Goal: Transaction & Acquisition: Purchase product/service

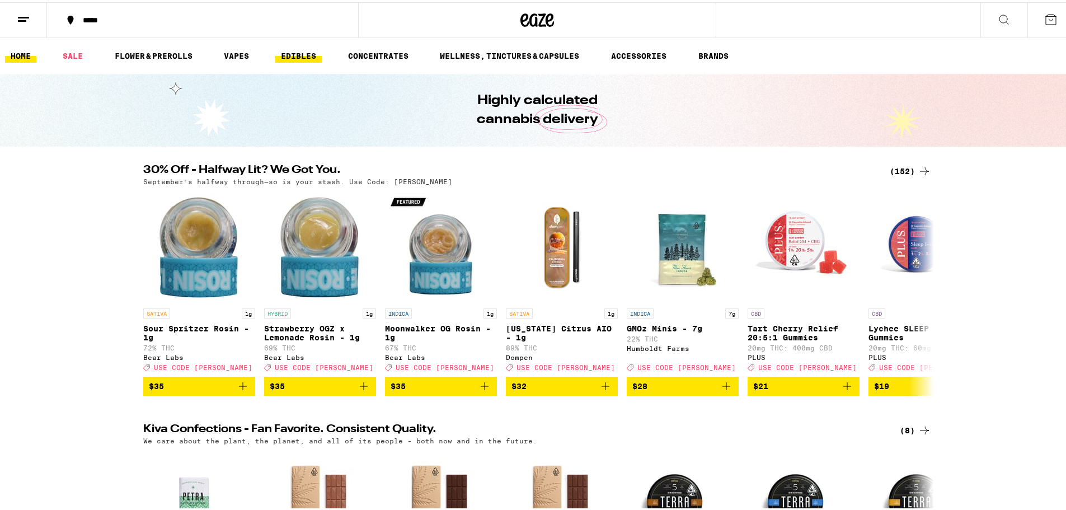
click at [299, 55] on link "EDIBLES" at bounding box center [298, 53] width 46 height 13
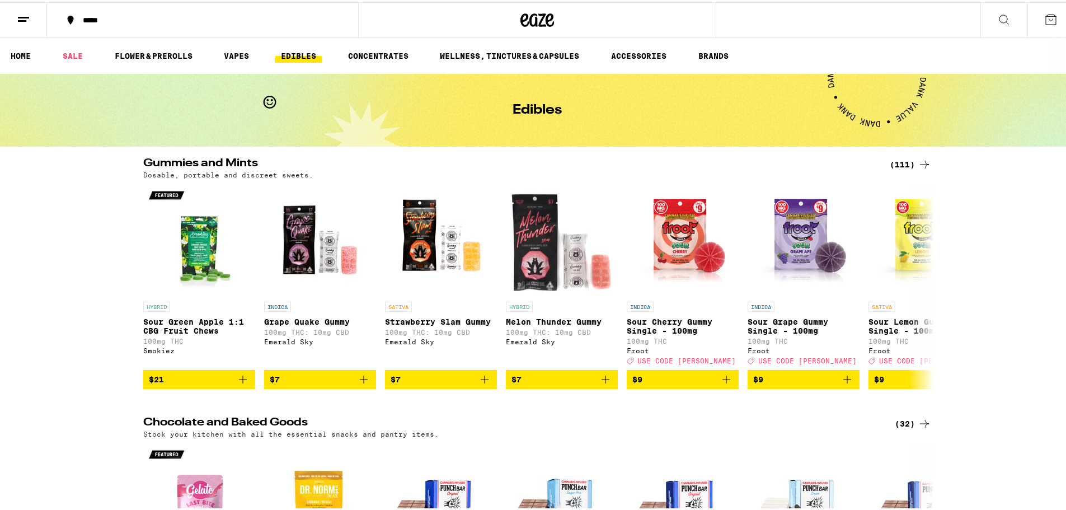
click at [27, 17] on icon at bounding box center [23, 17] width 13 height 13
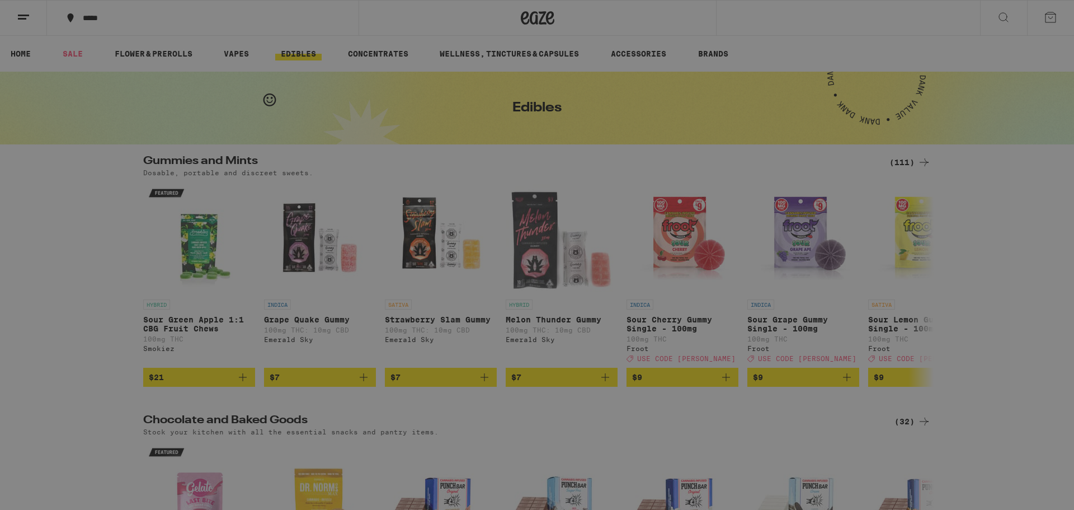
click at [110, 302] on link "Order History" at bounding box center [155, 300] width 196 height 13
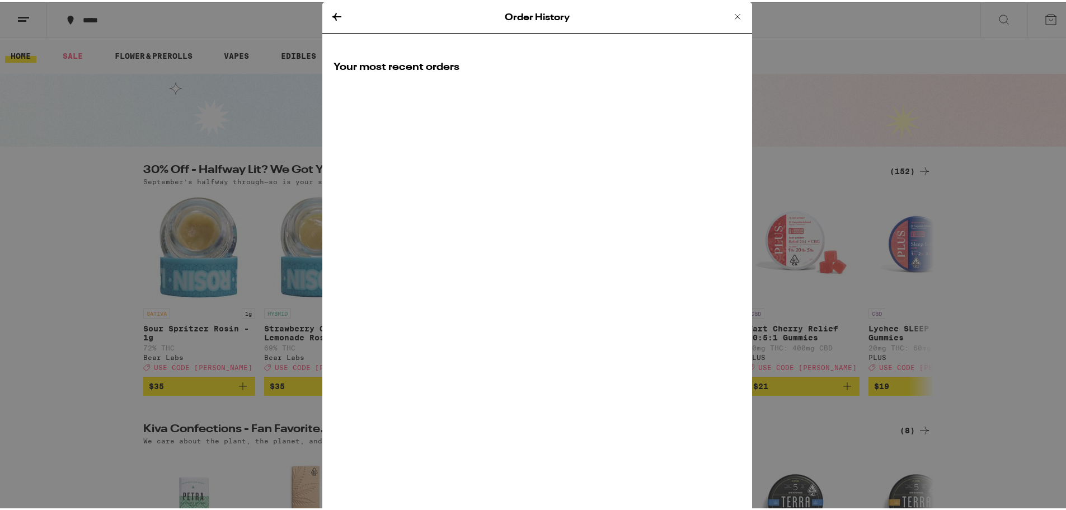
click at [732, 14] on icon at bounding box center [737, 14] width 13 height 13
click at [332, 13] on div "Order History Your most recent orders" at bounding box center [537, 255] width 1074 height 510
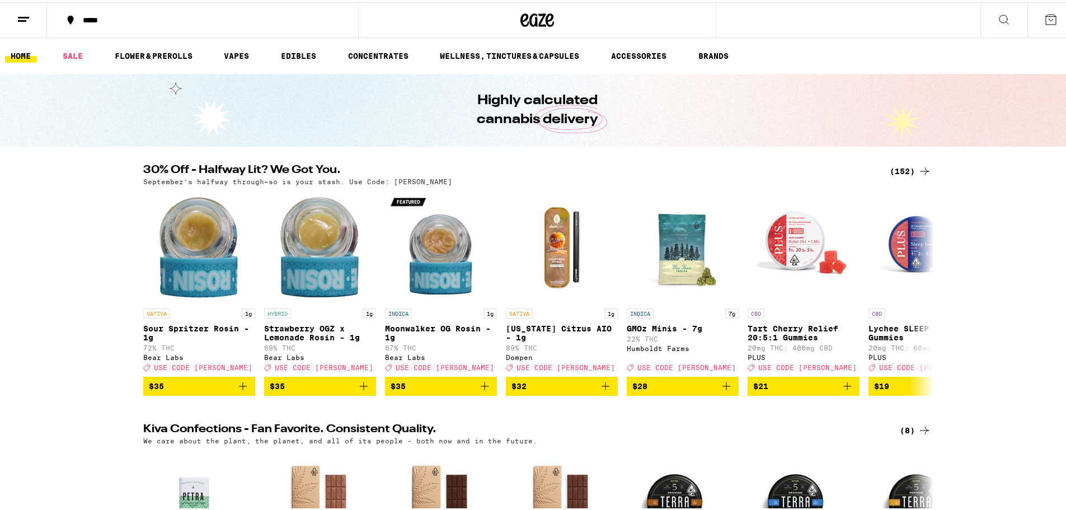
click at [25, 17] on icon at bounding box center [23, 17] width 13 height 13
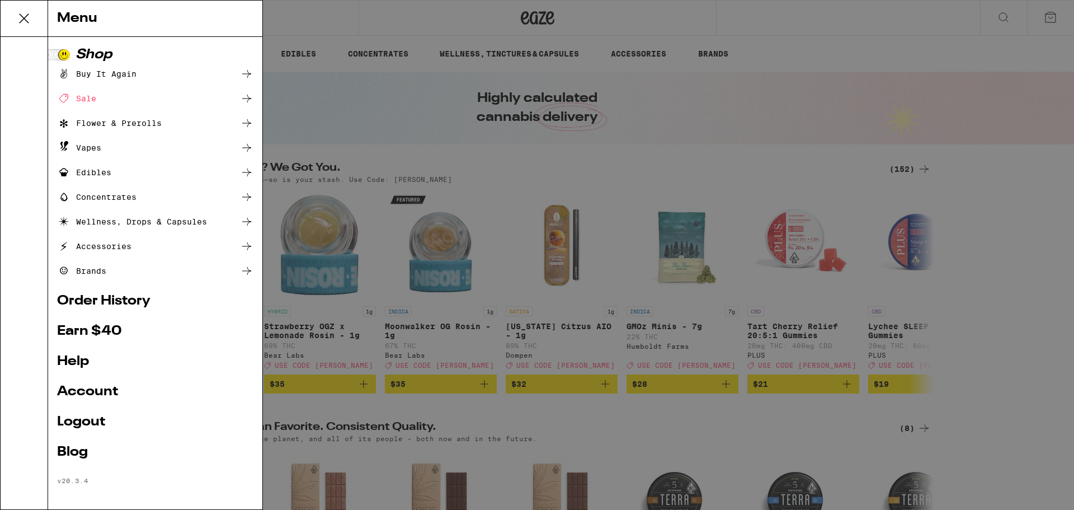
click at [131, 303] on link "Order History" at bounding box center [155, 300] width 196 height 13
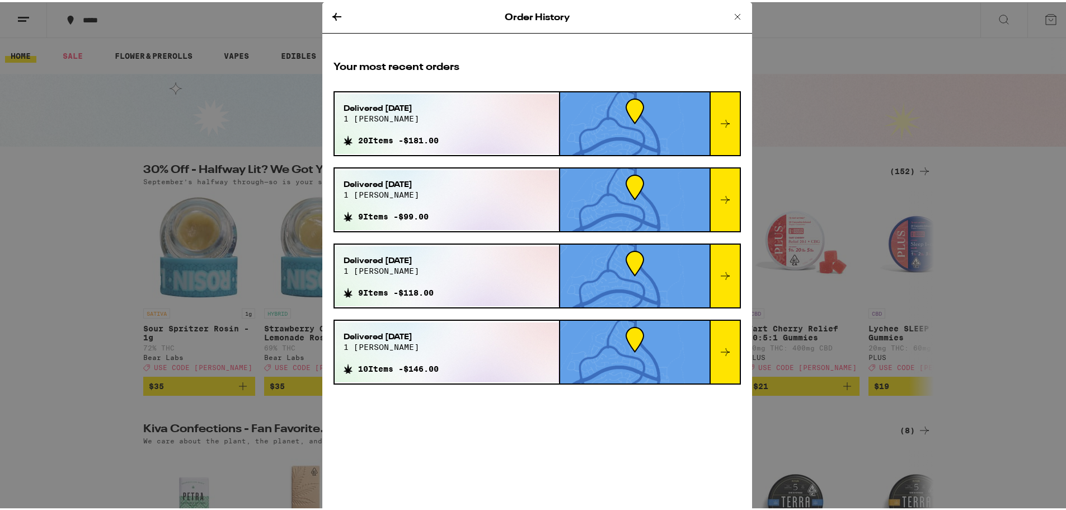
click at [487, 130] on div "Delivered [DATE] 1 [PERSON_NAME] 20 Items - $181.00" at bounding box center [447, 122] width 224 height 60
click at [720, 124] on icon at bounding box center [724, 121] width 13 height 13
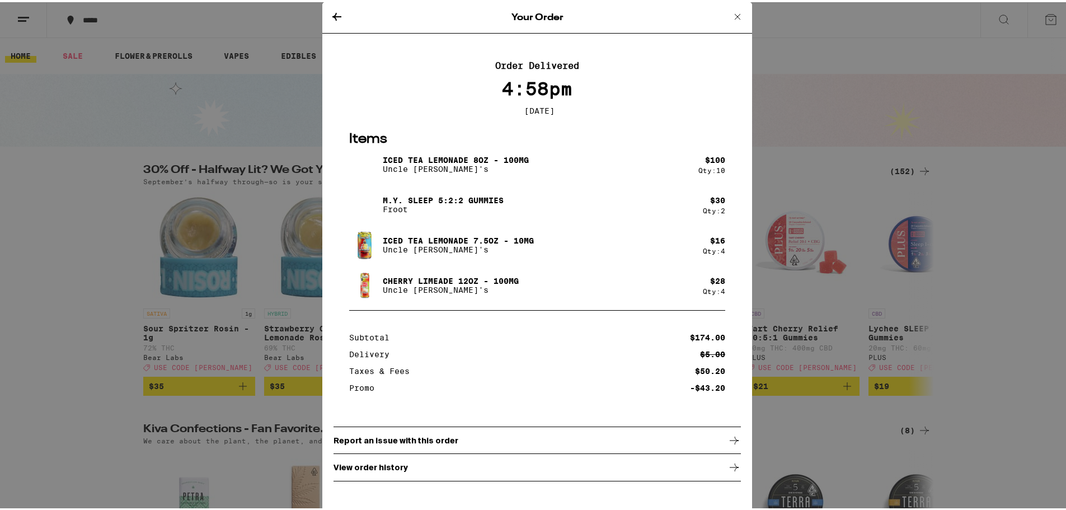
click at [334, 13] on icon at bounding box center [336, 14] width 13 height 13
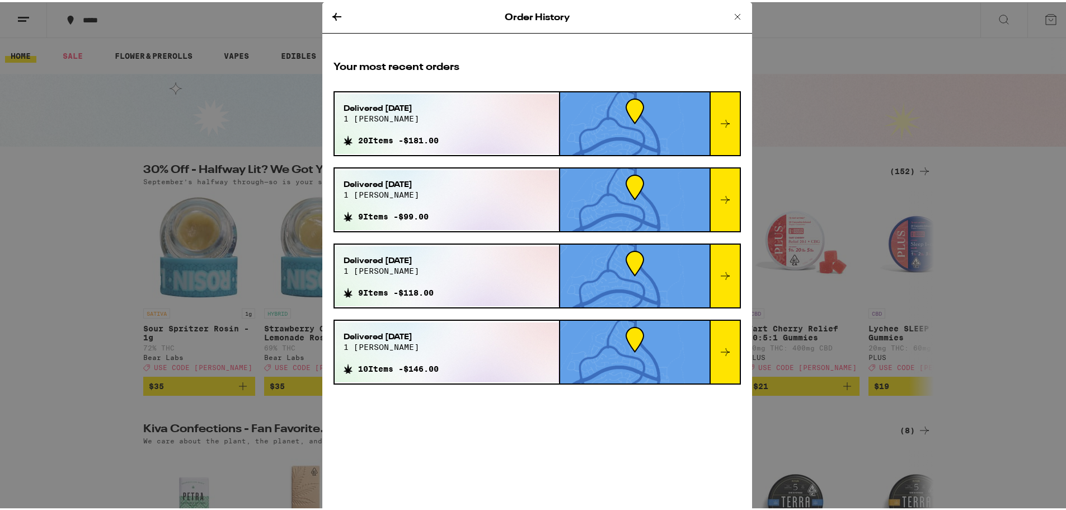
click at [728, 196] on div at bounding box center [724, 197] width 30 height 63
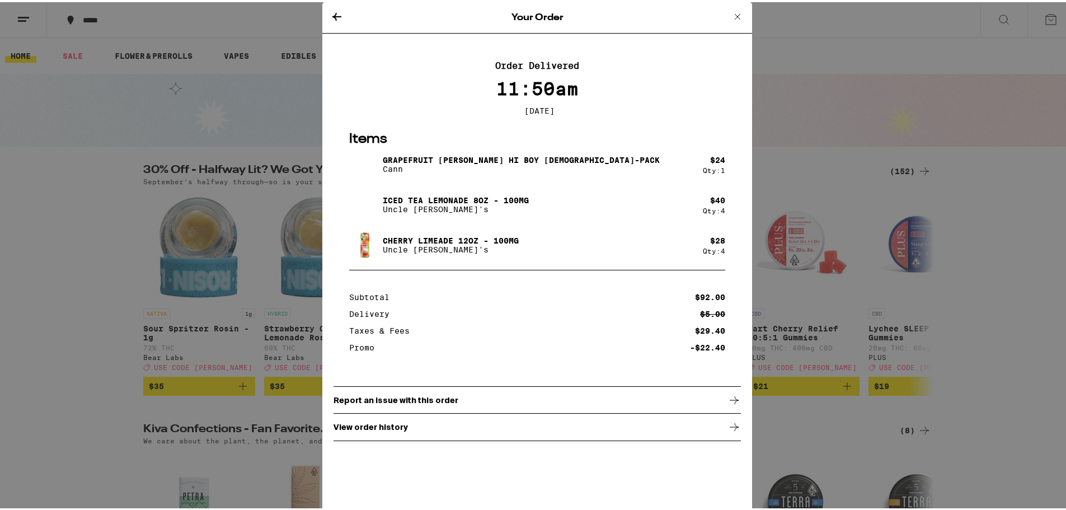
click at [332, 13] on icon at bounding box center [336, 15] width 9 height 8
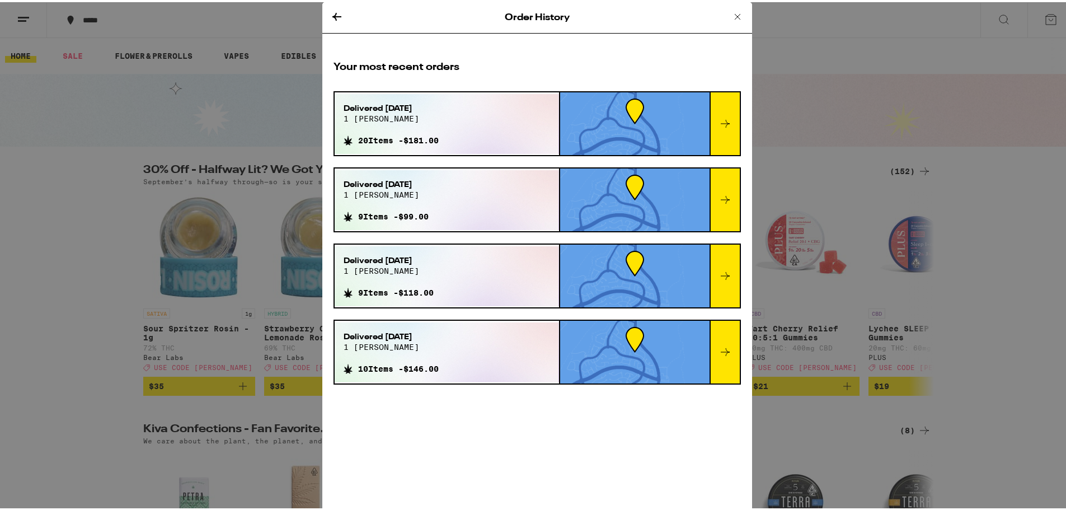
click at [718, 273] on icon at bounding box center [724, 273] width 13 height 13
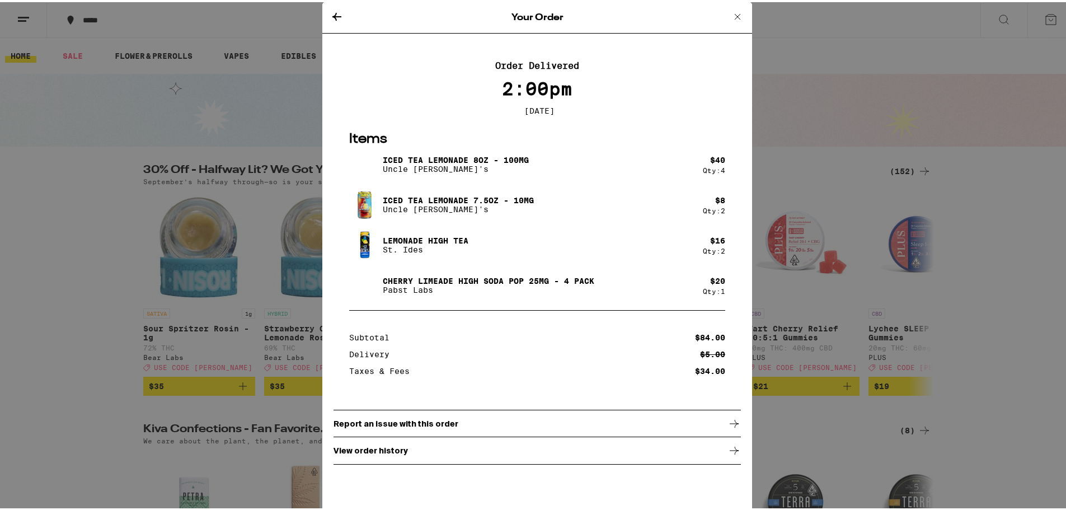
click at [330, 14] on icon at bounding box center [336, 14] width 13 height 13
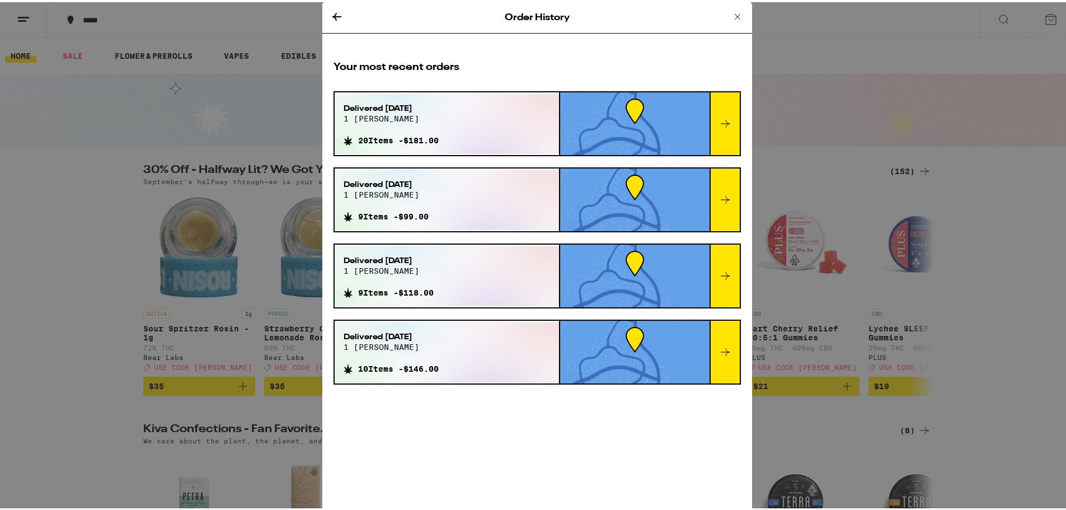
click at [720, 354] on icon at bounding box center [724, 349] width 13 height 13
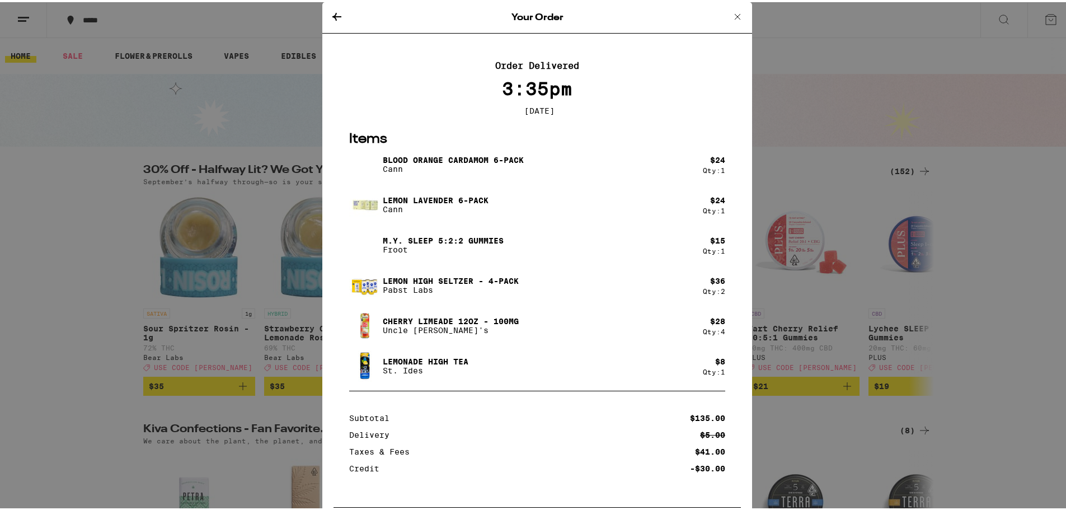
click at [409, 243] on p "M.Y. SLEEP 5:2:2 Gummies" at bounding box center [443, 238] width 121 height 9
click at [362, 246] on img at bounding box center [364, 242] width 31 height 31
click at [332, 13] on icon at bounding box center [336, 15] width 9 height 8
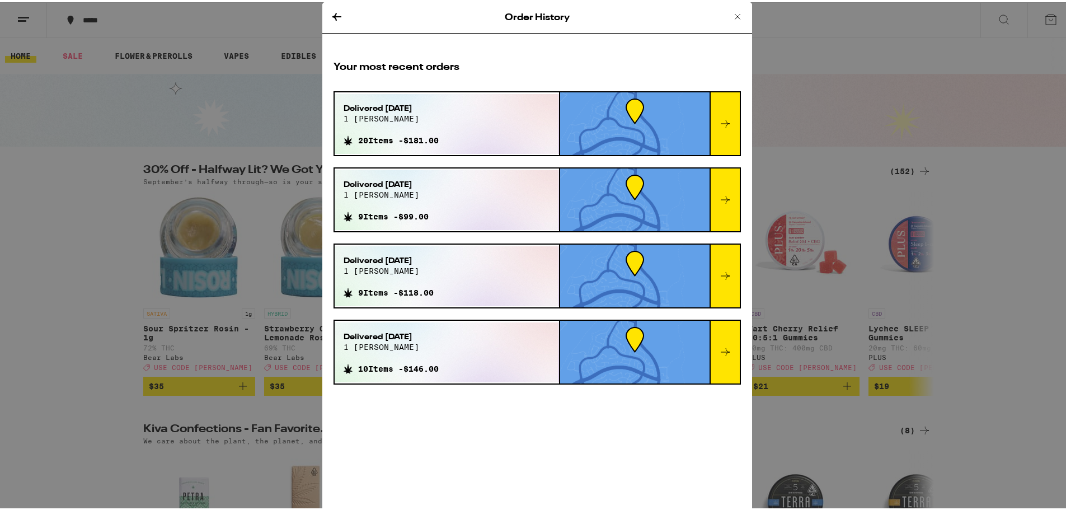
click at [718, 117] on icon at bounding box center [724, 121] width 13 height 13
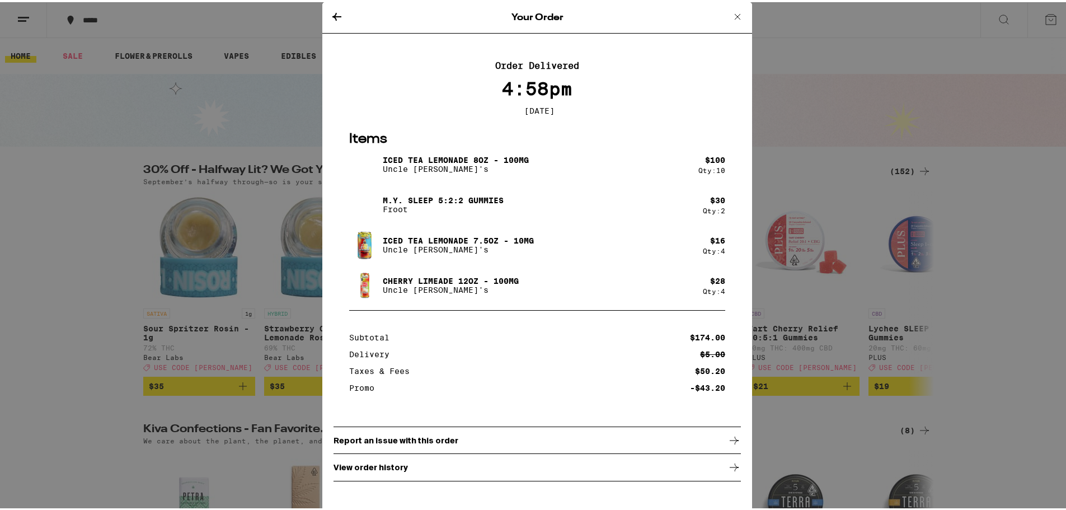
click at [713, 209] on div "Qty: 2" at bounding box center [714, 208] width 22 height 7
click at [333, 12] on icon at bounding box center [336, 14] width 13 height 13
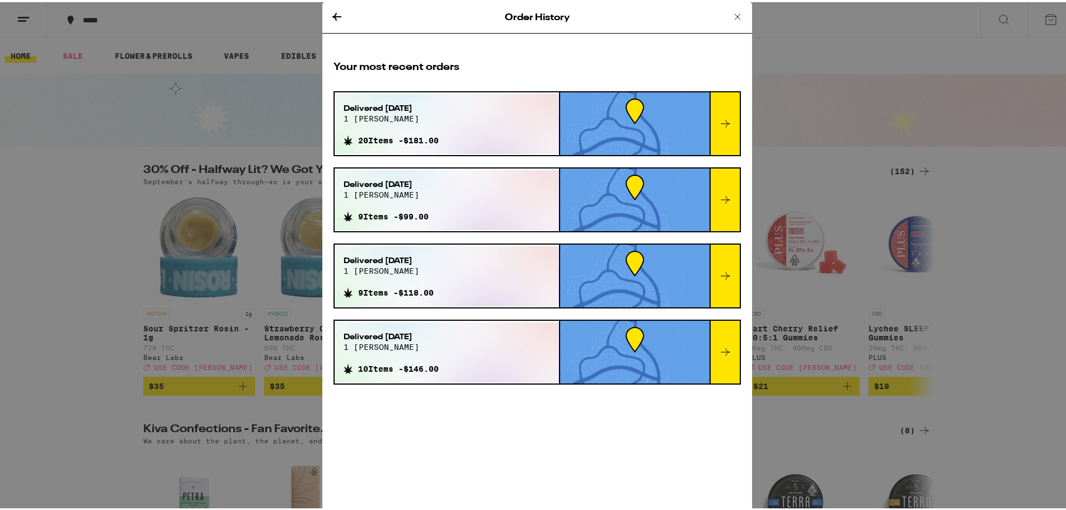
click at [331, 12] on icon at bounding box center [336, 14] width 13 height 13
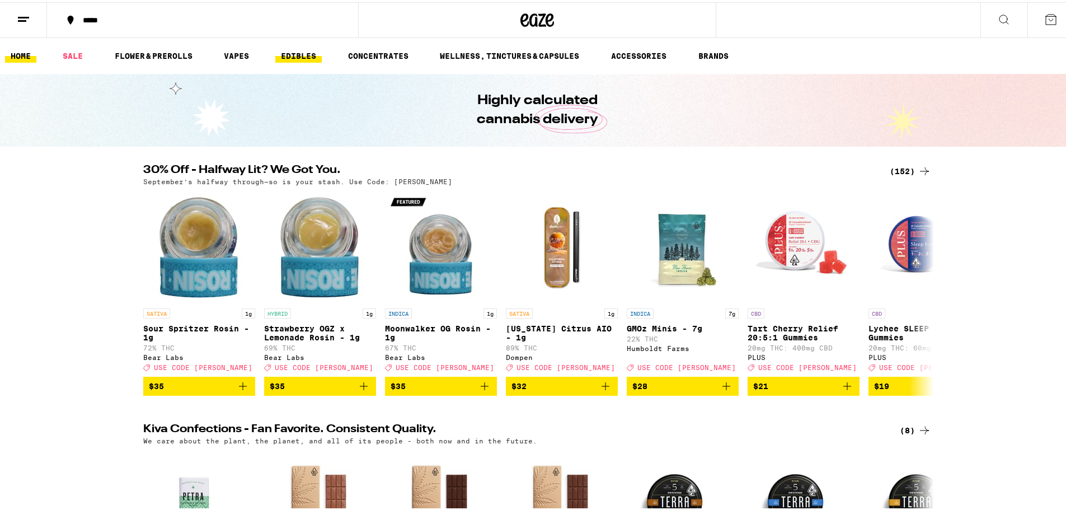
click at [291, 51] on link "EDIBLES" at bounding box center [298, 53] width 46 height 13
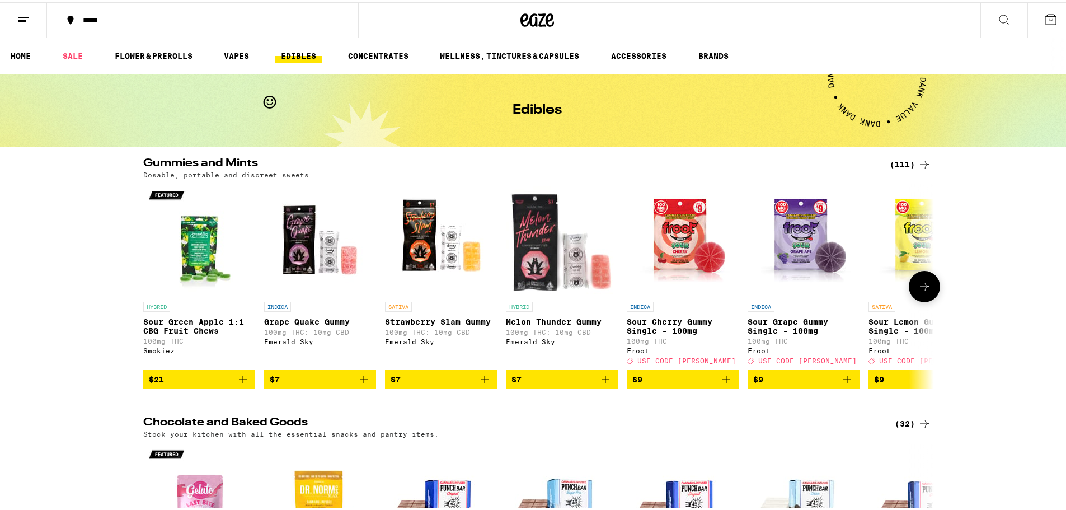
click at [921, 289] on icon at bounding box center [923, 283] width 13 height 13
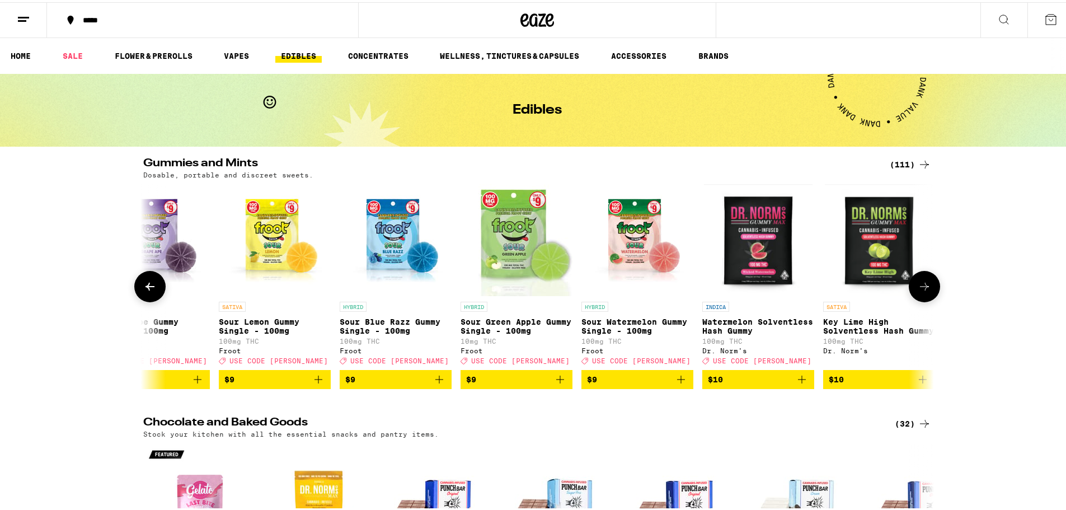
scroll to position [0, 666]
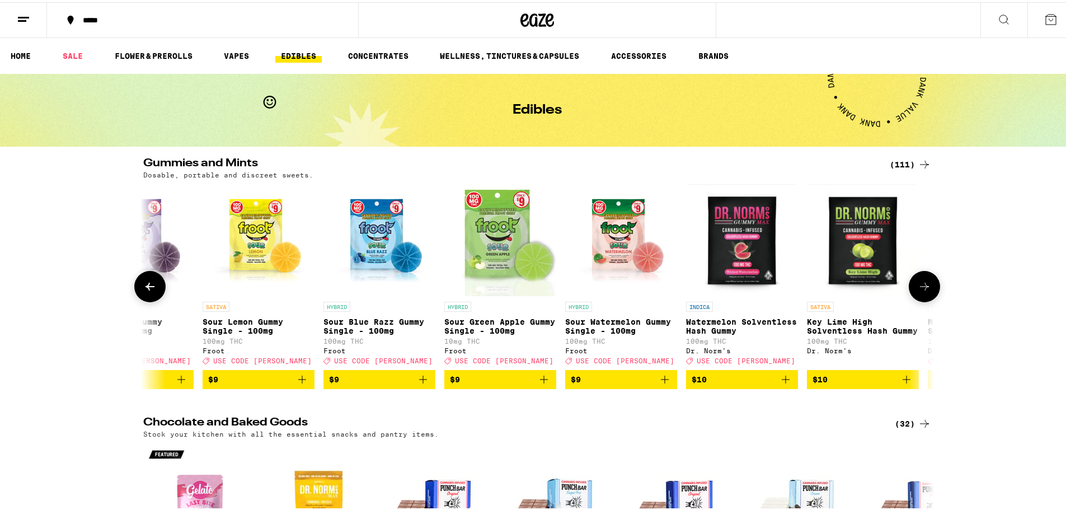
click at [242, 246] on img "Open page for Sour Lemon Gummy Single - 100mg from Froot" at bounding box center [258, 238] width 112 height 112
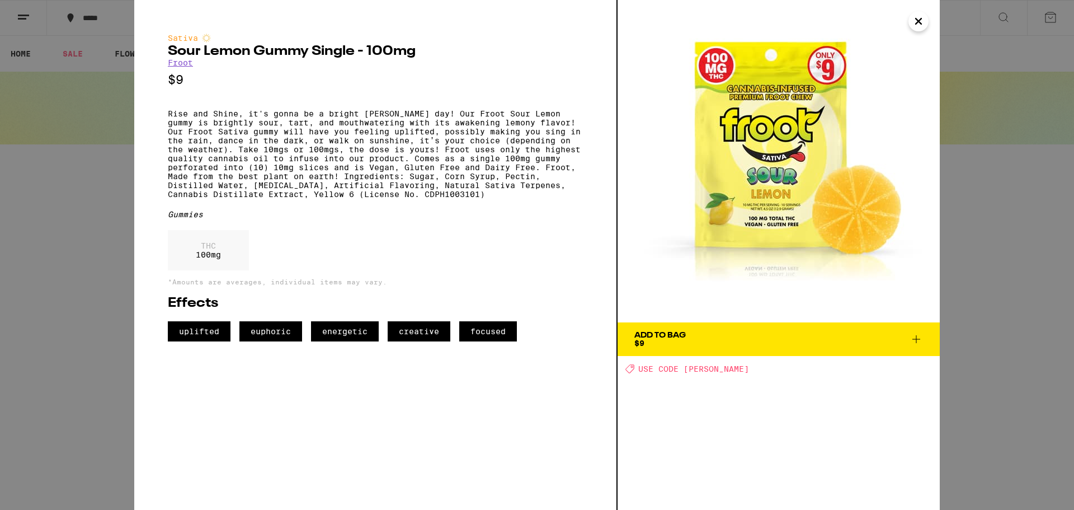
click at [917, 21] on icon "Close" at bounding box center [918, 21] width 13 height 17
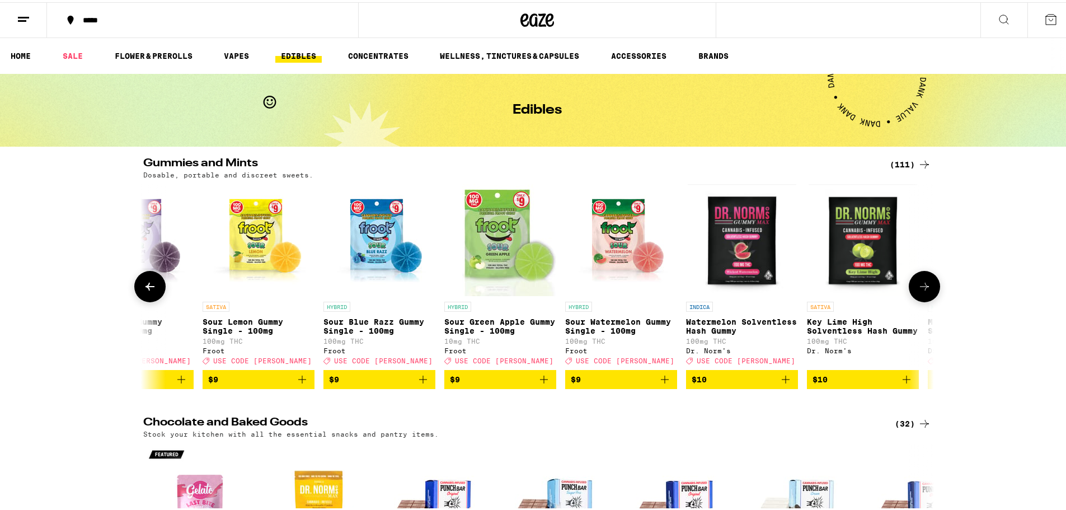
click at [143, 285] on icon at bounding box center [149, 283] width 13 height 13
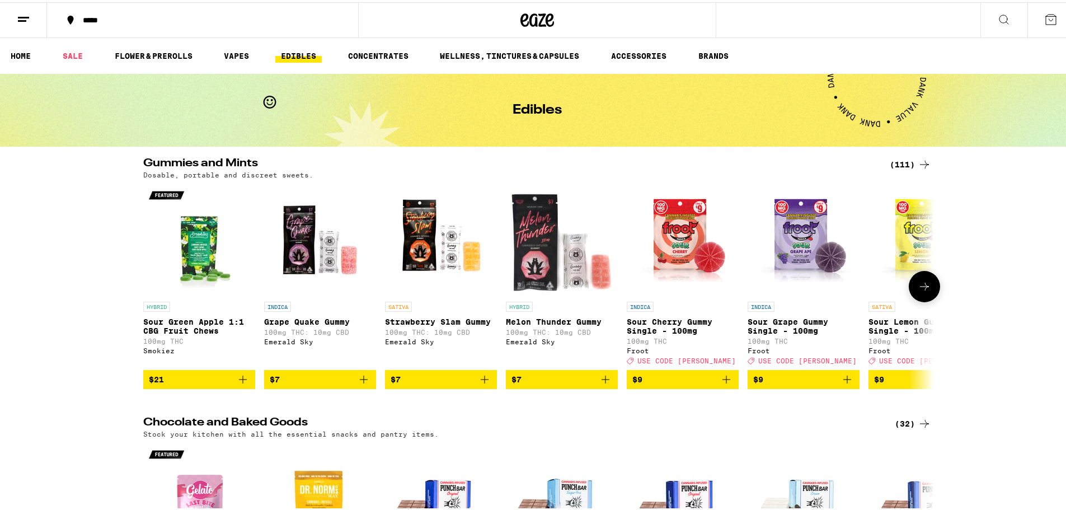
click at [843, 381] on icon "Add to bag" at bounding box center [847, 377] width 8 height 8
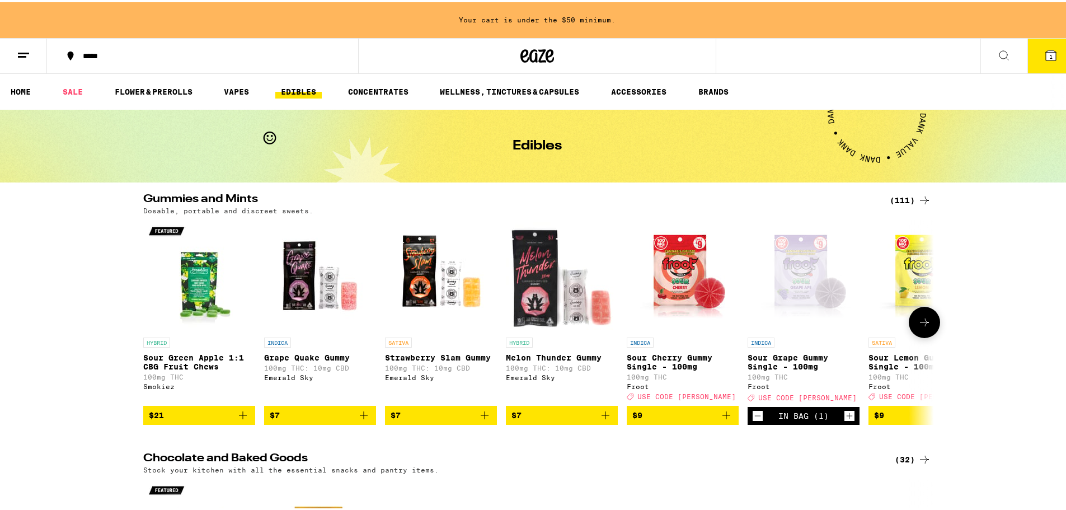
click at [896, 418] on span "$9" at bounding box center [924, 412] width 101 height 13
click at [917, 195] on icon at bounding box center [923, 197] width 13 height 13
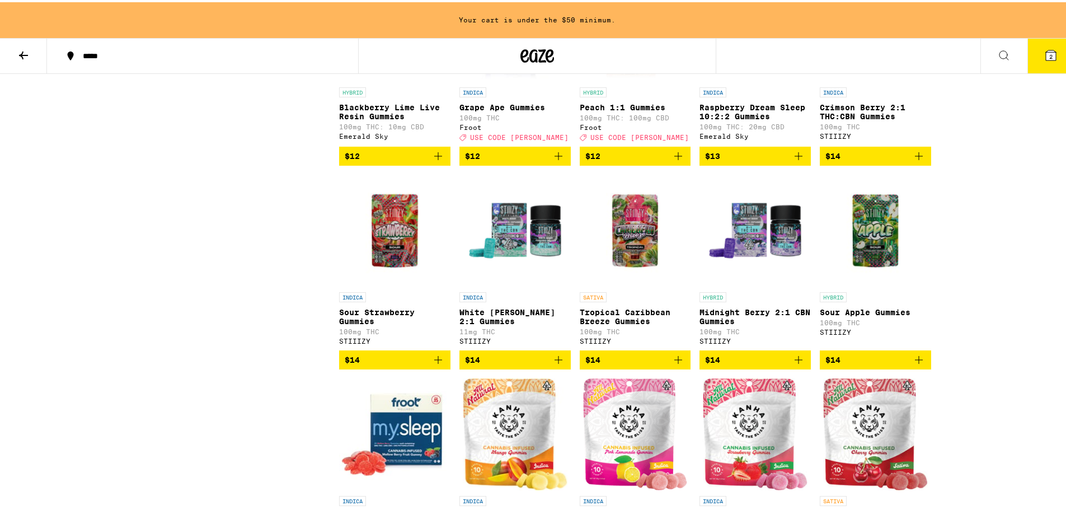
scroll to position [1063, 0]
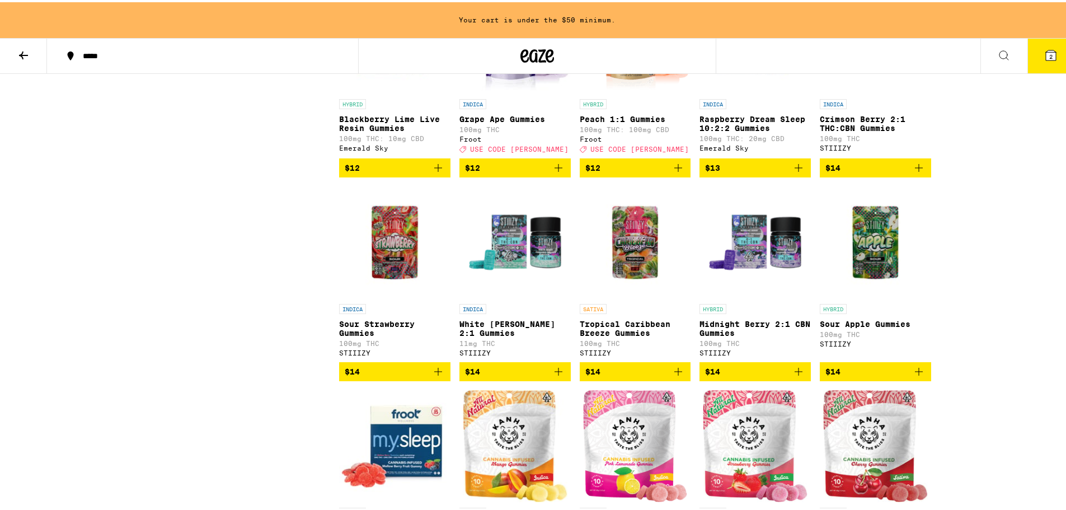
click at [25, 53] on icon at bounding box center [23, 53] width 9 height 8
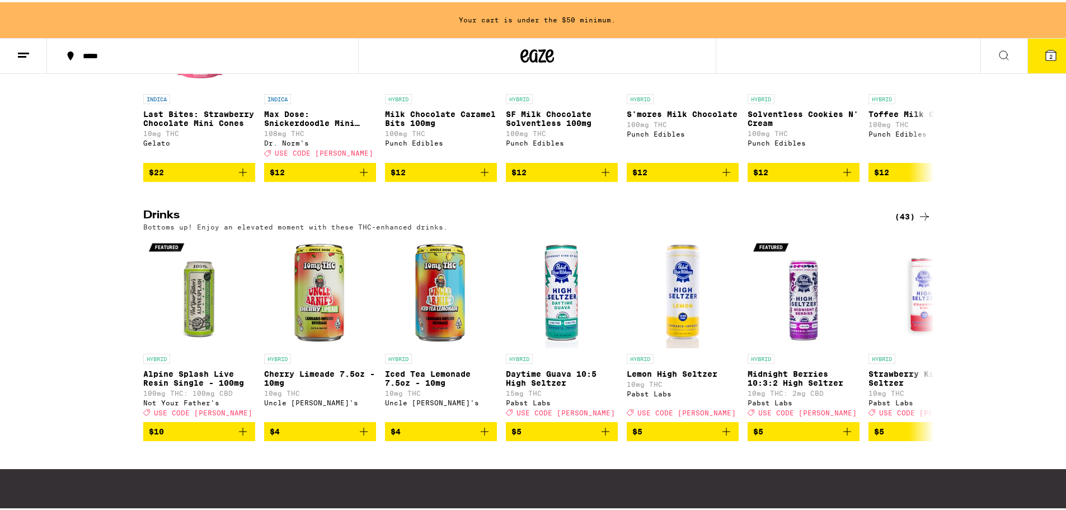
scroll to position [503, 0]
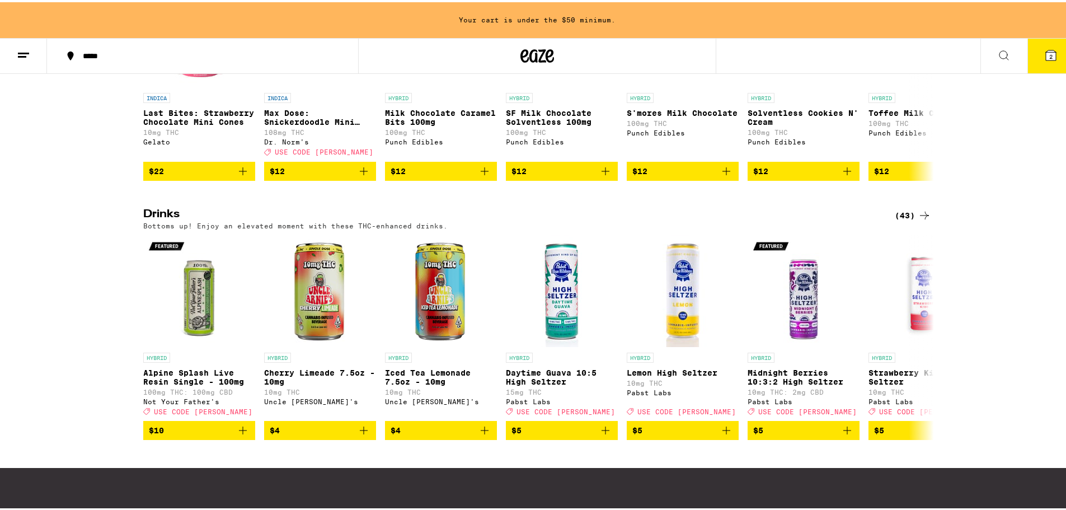
click at [911, 220] on div "(43)" at bounding box center [912, 212] width 36 height 13
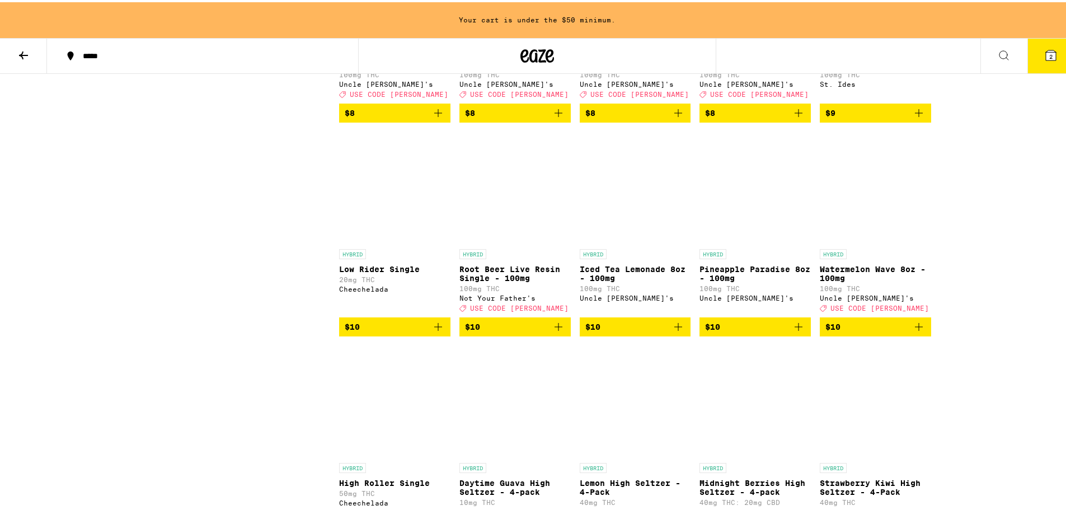
scroll to position [1339, 0]
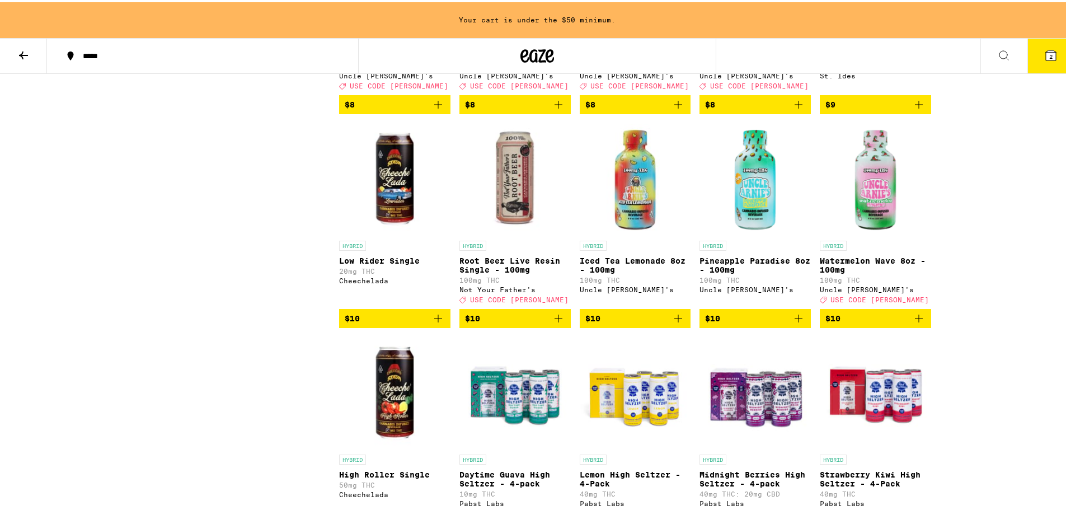
click at [671, 323] on icon "Add to bag" at bounding box center [677, 315] width 13 height 13
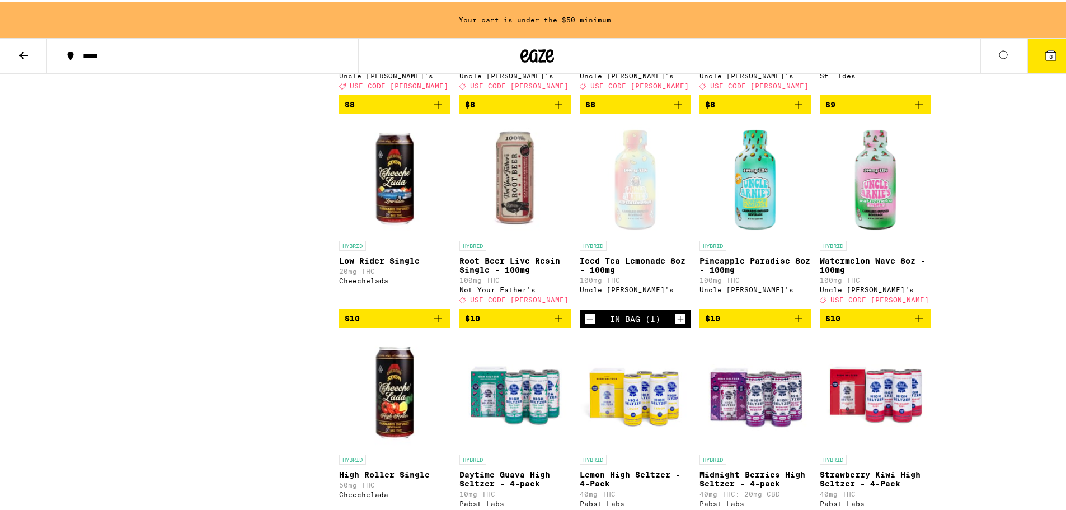
click at [675, 323] on icon "Increment" at bounding box center [680, 316] width 10 height 13
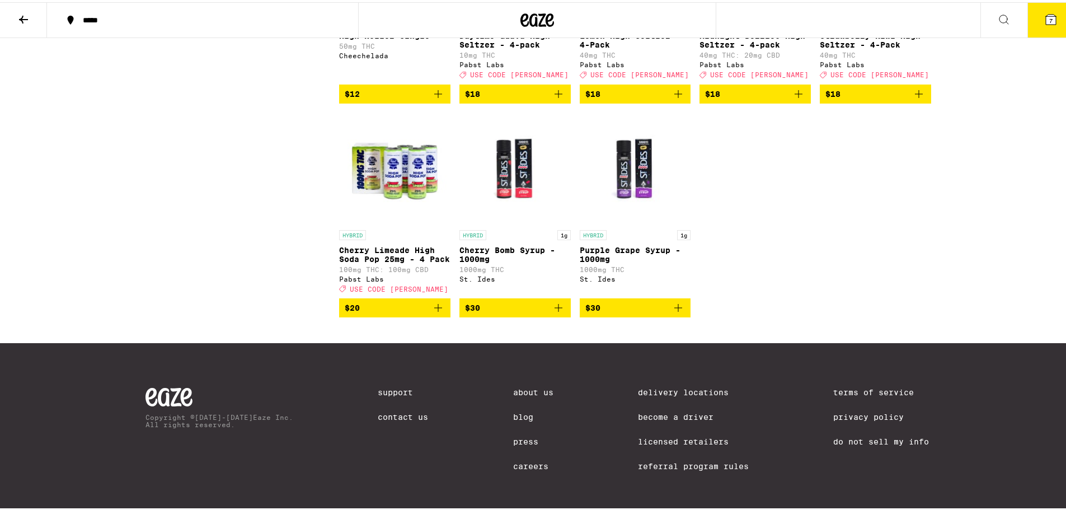
scroll to position [1745, 0]
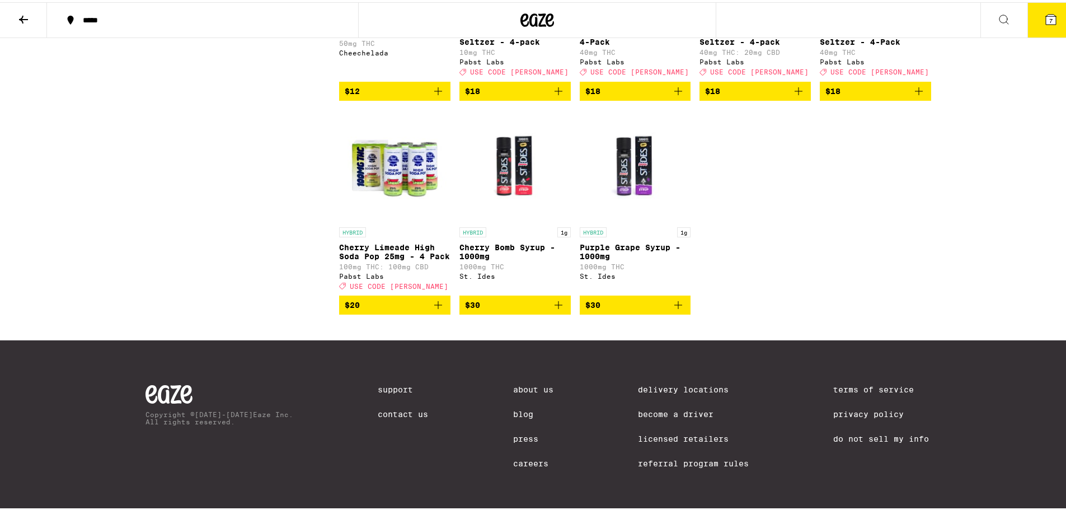
click at [434, 307] on icon "Add to bag" at bounding box center [438, 303] width 8 height 8
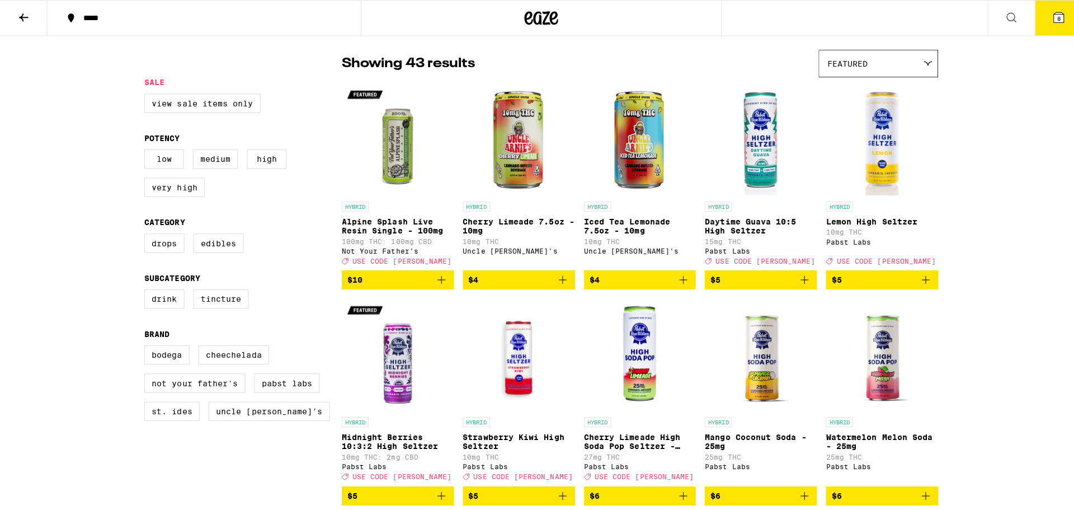
scroll to position [0, 0]
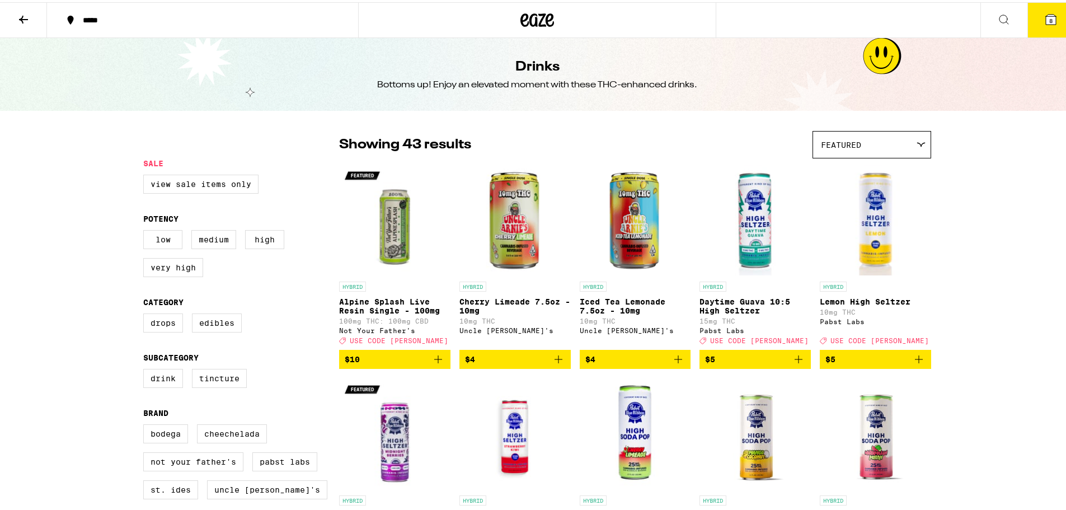
click at [1045, 25] on button "8" at bounding box center [1050, 18] width 47 height 35
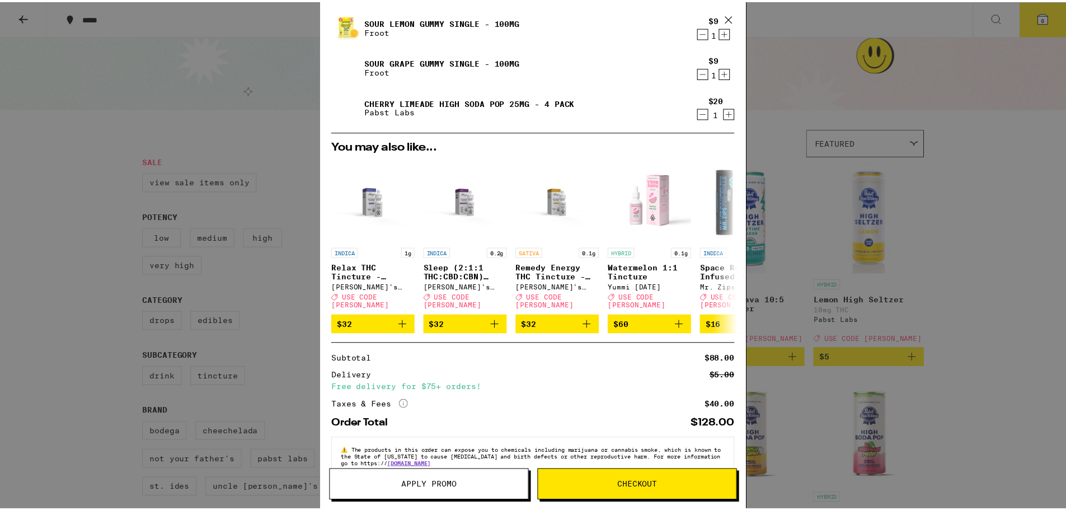
scroll to position [70, 0]
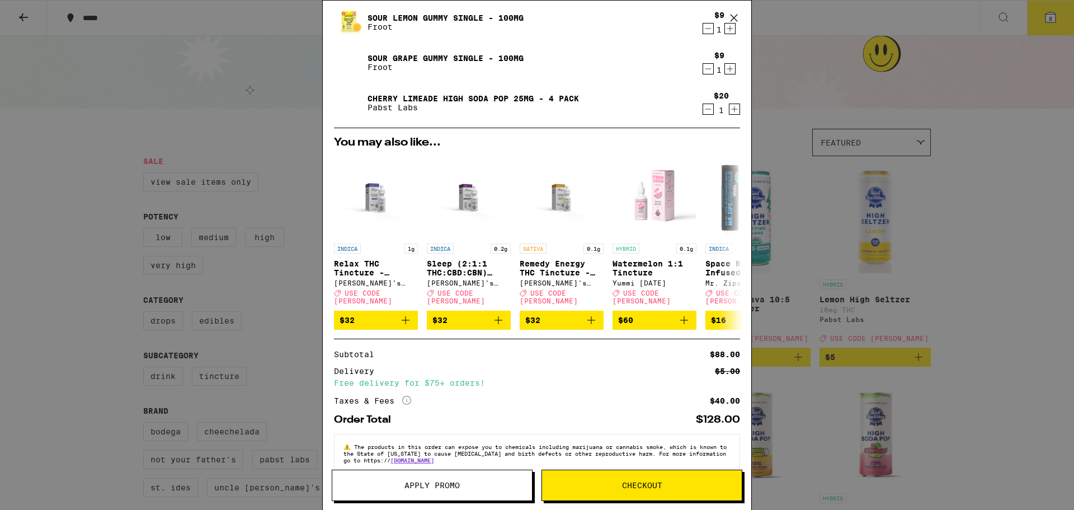
click at [444, 481] on span "Apply Promo" at bounding box center [431, 485] width 55 height 8
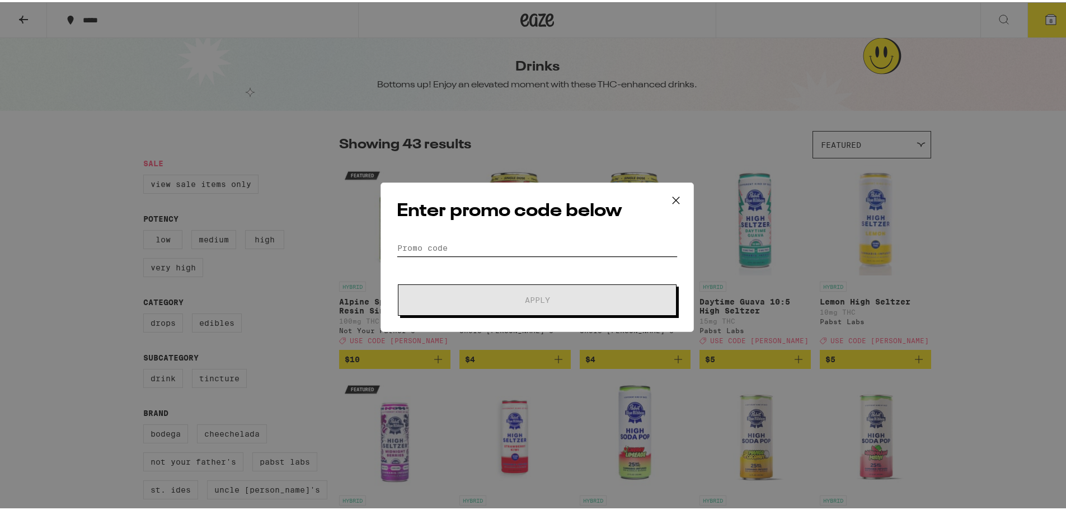
click at [471, 243] on input "Promo Code" at bounding box center [537, 245] width 281 height 17
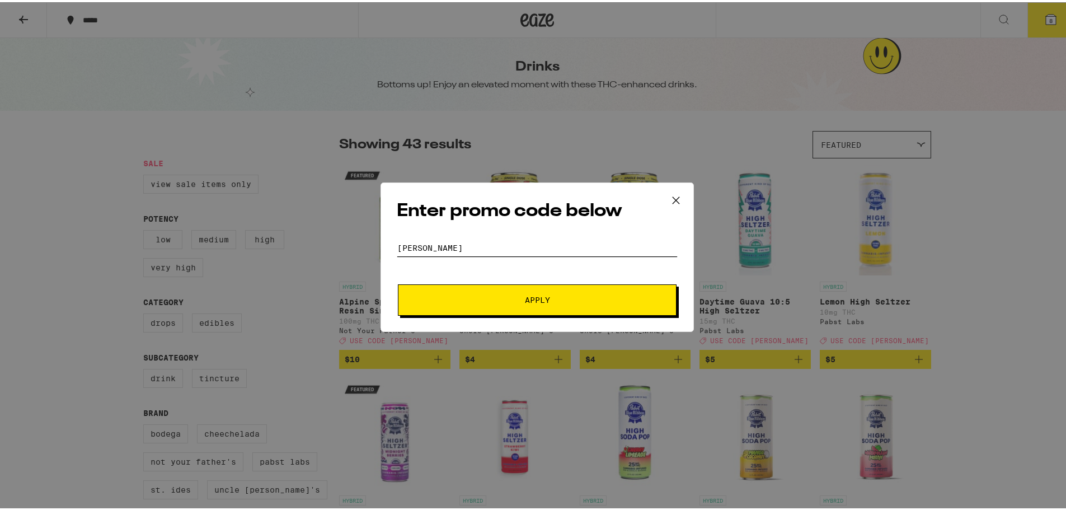
type input "[PERSON_NAME]"
click at [500, 296] on span "Apply" at bounding box center [536, 298] width 201 height 8
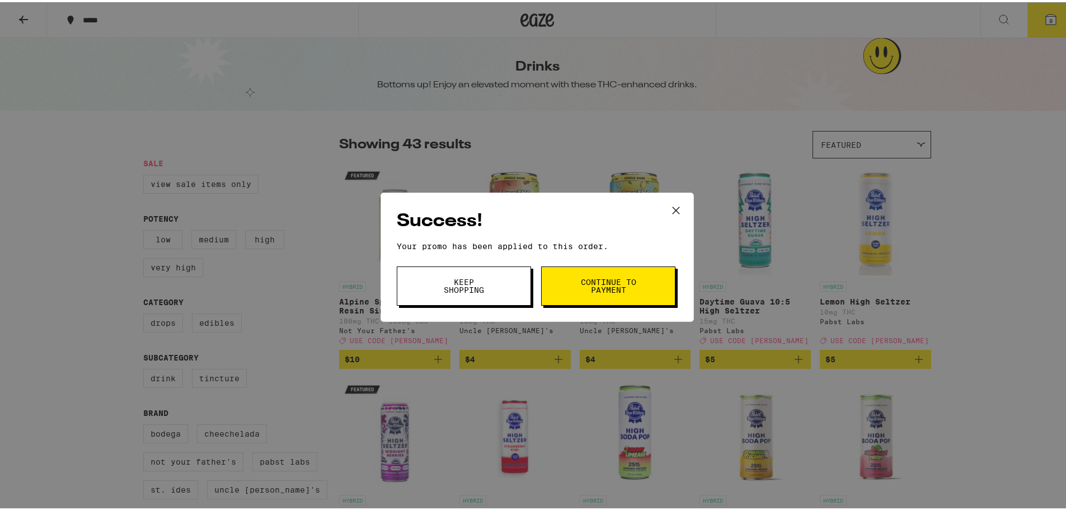
click at [585, 287] on span "Continue to payment" at bounding box center [608, 284] width 57 height 16
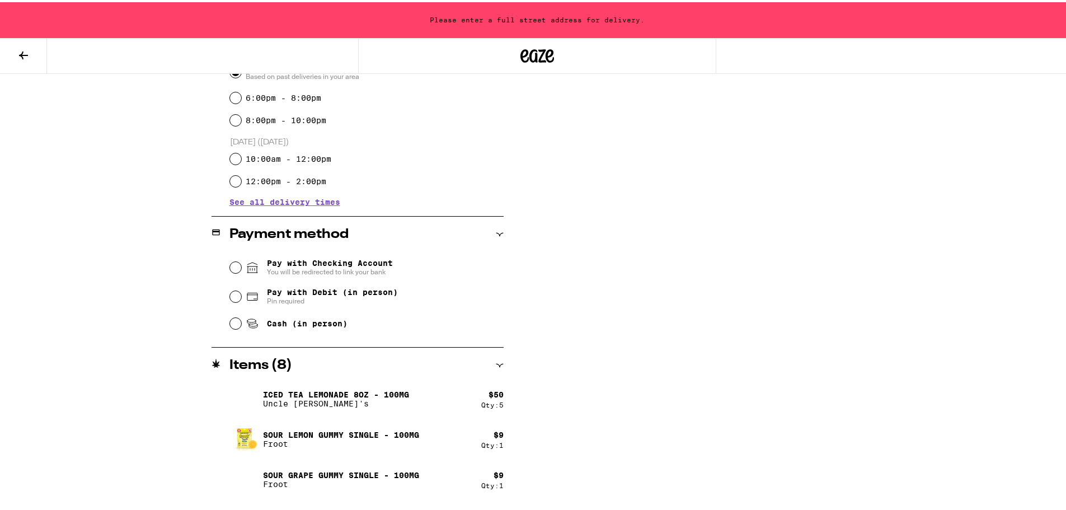
scroll to position [340, 0]
click at [230, 324] on input "Cash (in person)" at bounding box center [235, 320] width 11 height 11
radio input "true"
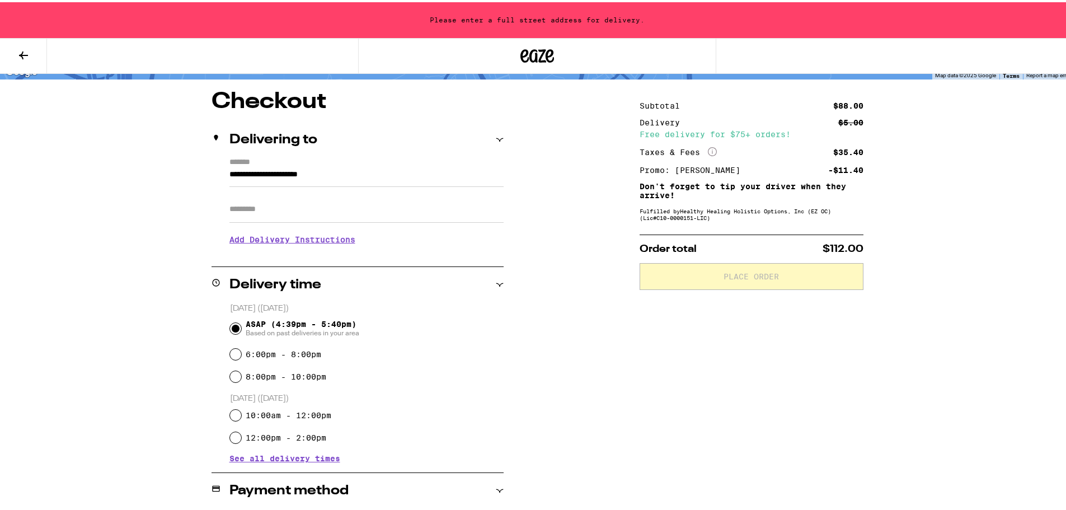
scroll to position [77, 0]
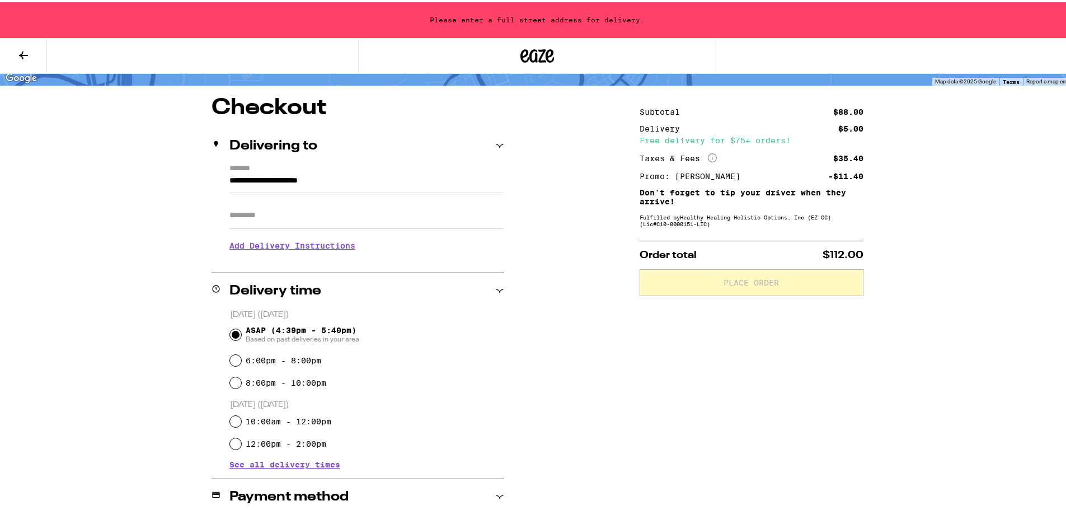
click at [375, 173] on input "**********" at bounding box center [366, 181] width 274 height 19
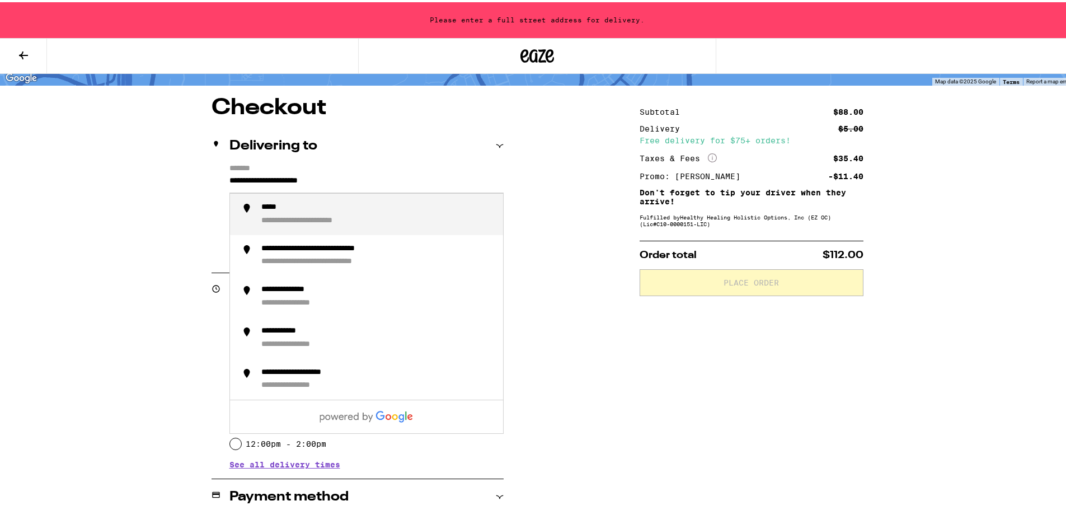
drag, startPoint x: 280, startPoint y: 171, endPoint x: 192, endPoint y: 168, distance: 87.9
click at [194, 168] on div "**********" at bounding box center [536, 450] width 805 height 710
click at [285, 216] on div "**********" at bounding box center [304, 219] width 86 height 10
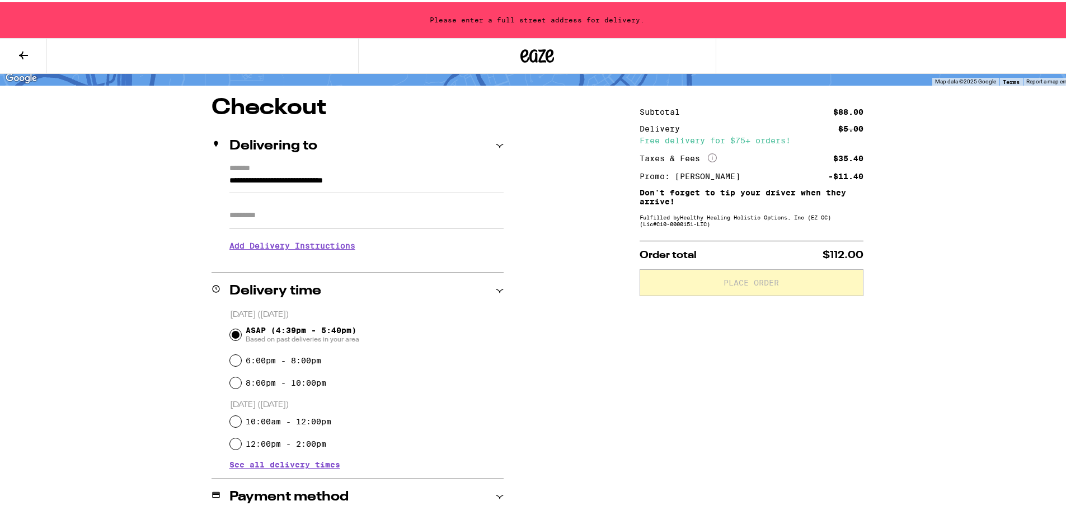
type input "**********"
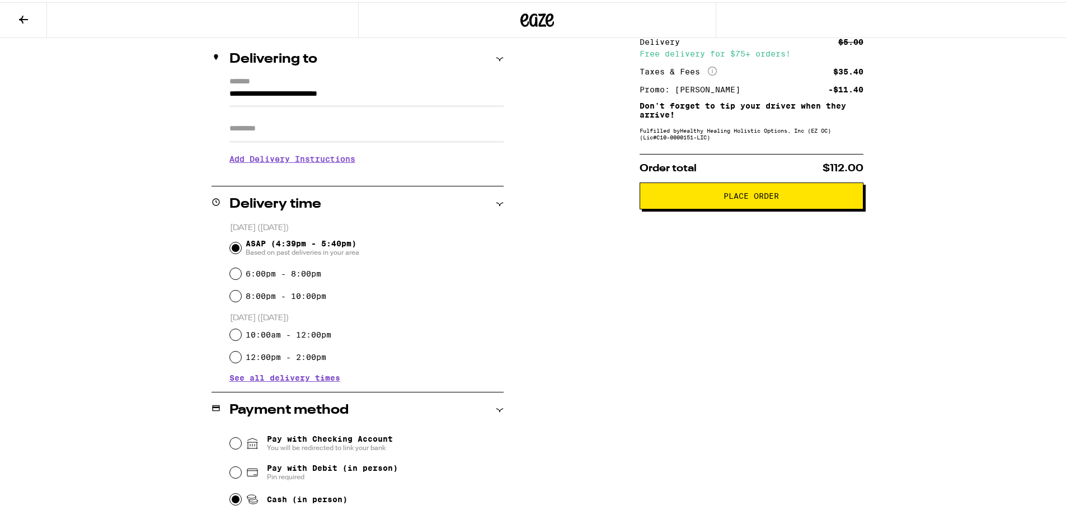
scroll to position [122, 0]
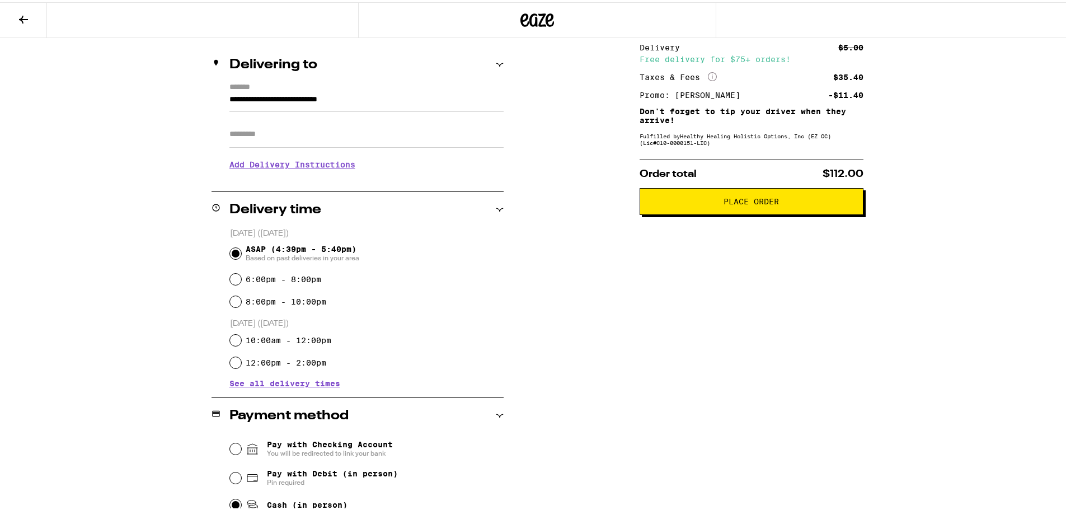
click at [710, 199] on span "Place Order" at bounding box center [751, 199] width 205 height 8
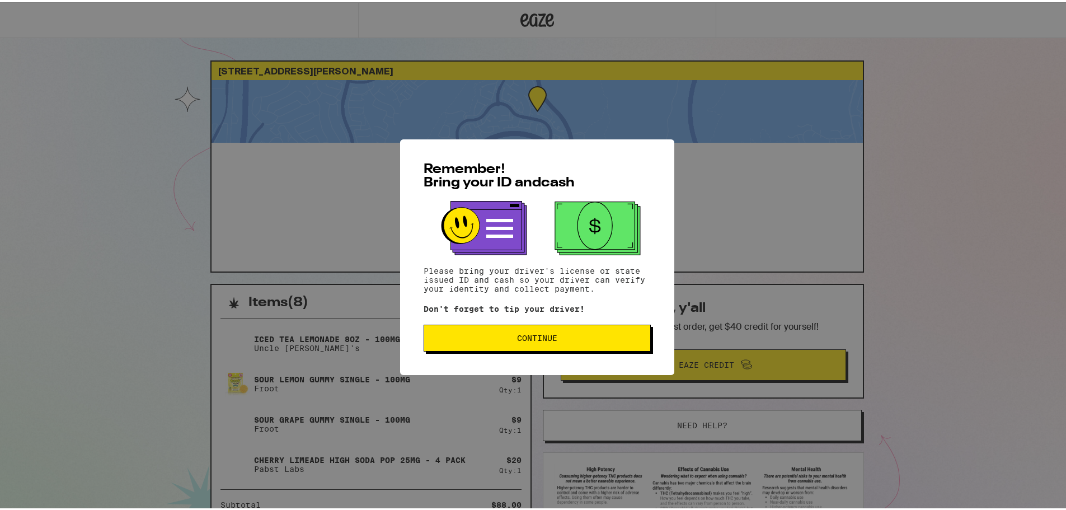
click at [559, 337] on span "Continue" at bounding box center [537, 336] width 208 height 8
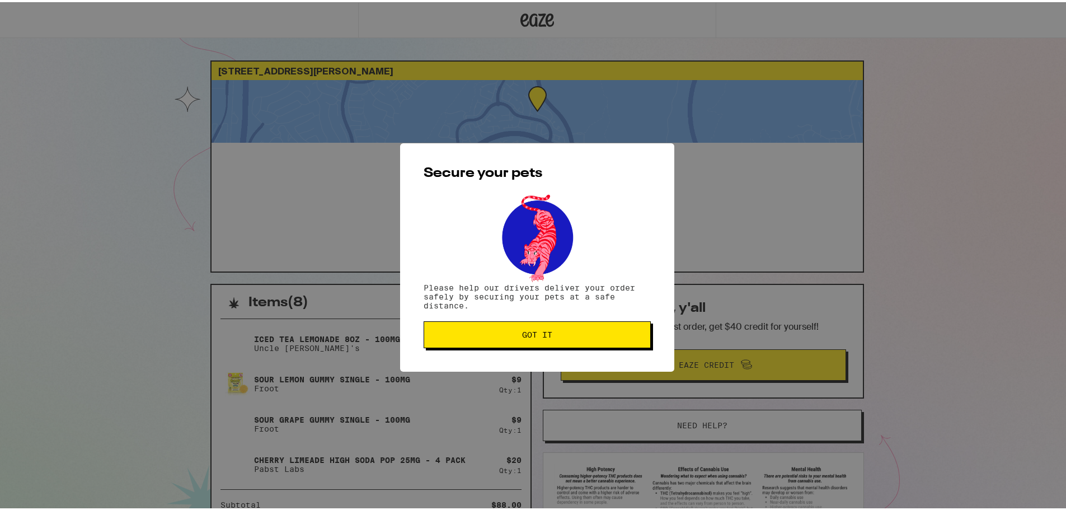
click at [559, 336] on span "Got it" at bounding box center [537, 332] width 208 height 8
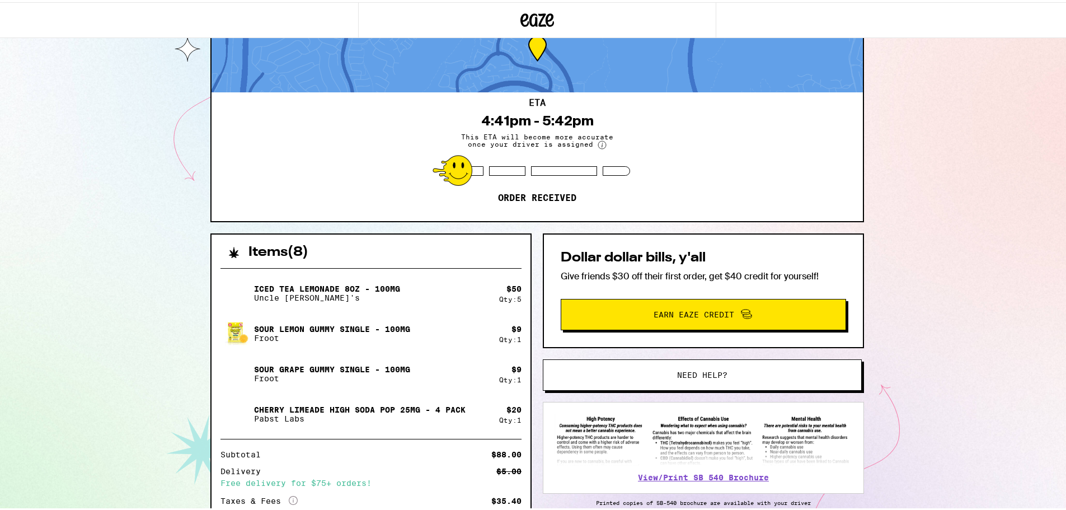
scroll to position [50, 0]
click at [705, 315] on span "Earn Eaze Credit" at bounding box center [693, 313] width 81 height 8
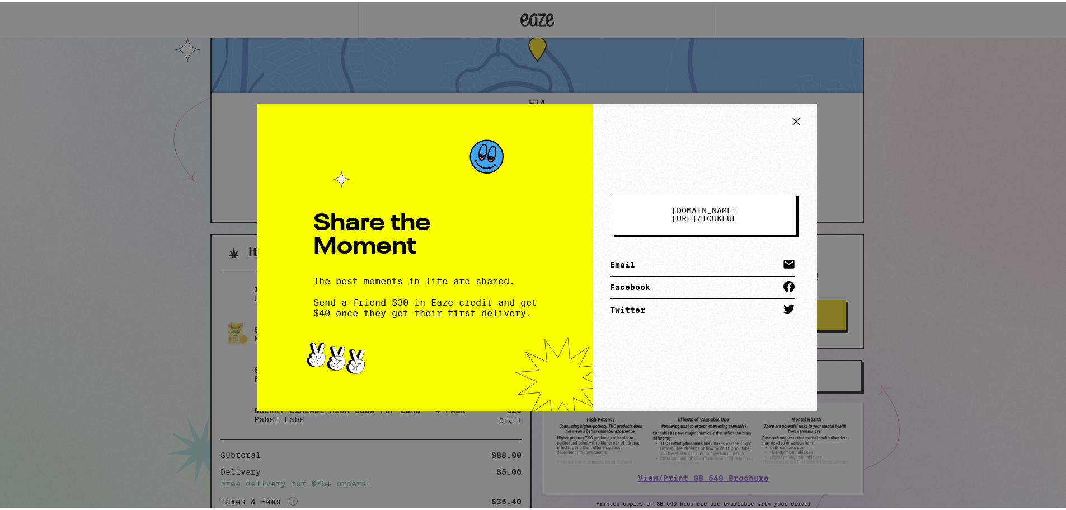
click at [793, 115] on icon at bounding box center [796, 119] width 17 height 17
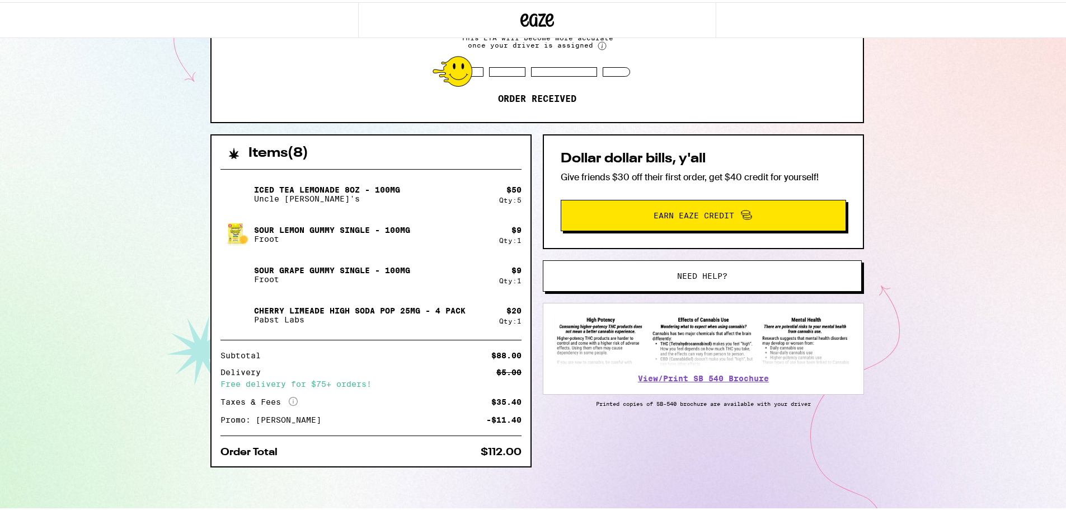
scroll to position [0, 0]
